Goal: Obtain resource: Download file/media

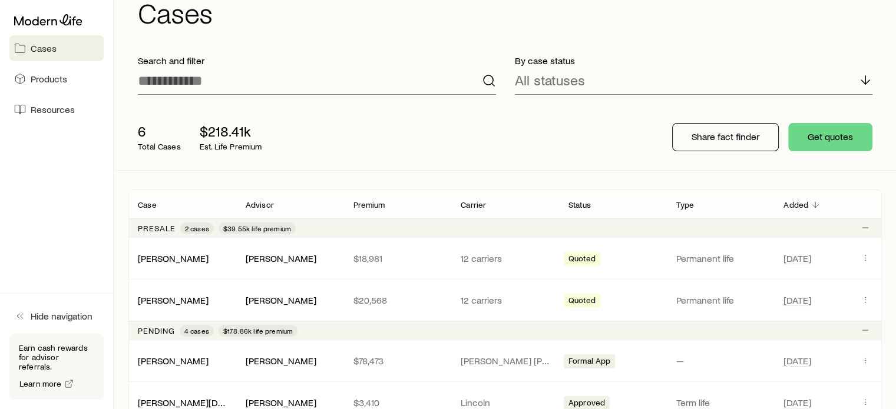
scroll to position [177, 0]
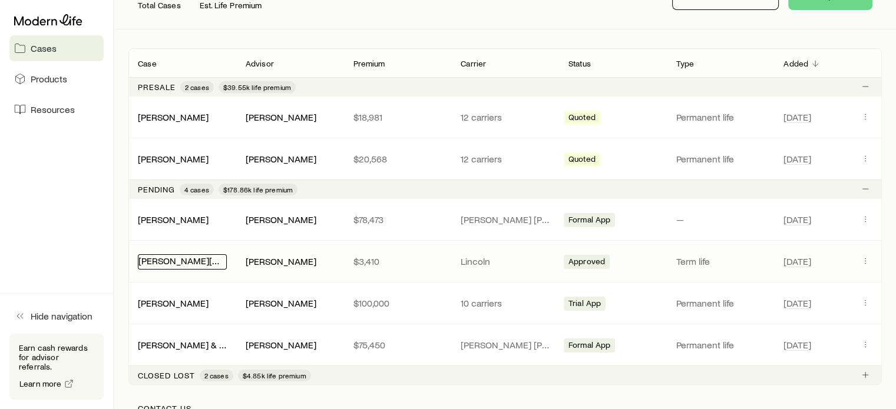
click at [159, 261] on link "[PERSON_NAME][DEMOGRAPHIC_DATA]" at bounding box center [221, 260] width 167 height 11
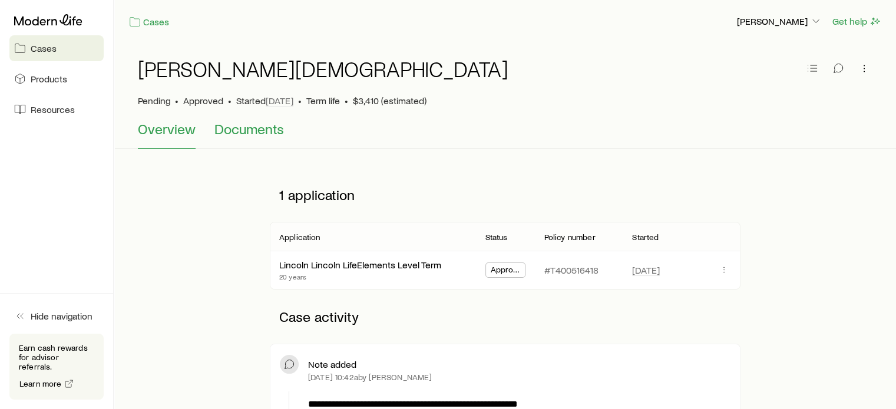
click at [231, 137] on span "Documents" at bounding box center [249, 129] width 70 height 16
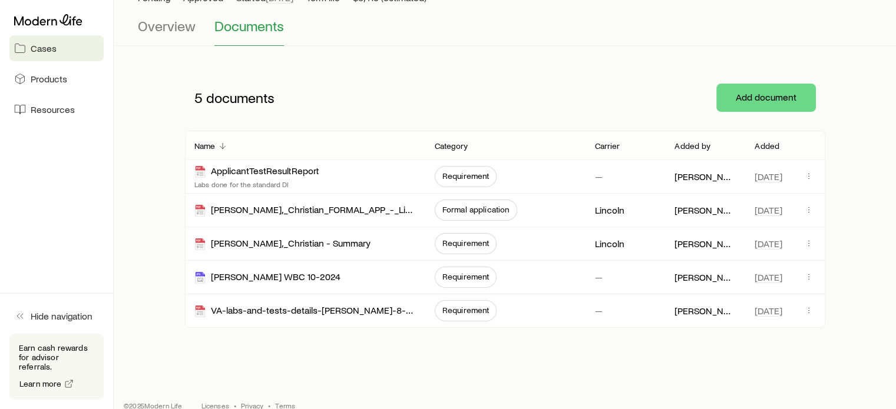
scroll to position [120, 0]
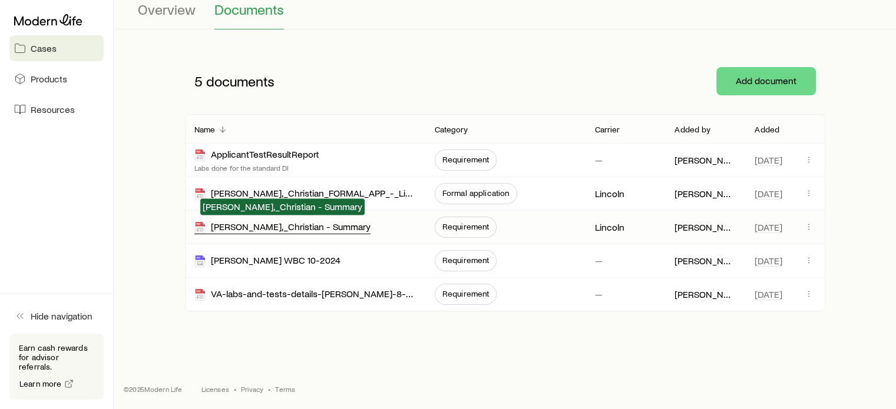
click at [247, 226] on div "[PERSON_NAME],_Christian - Summary" at bounding box center [282, 228] width 176 height 14
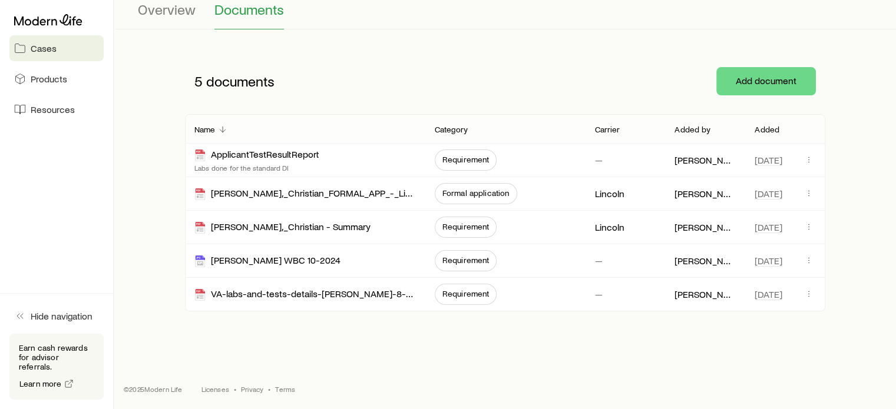
scroll to position [0, 0]
